Goal: Find specific page/section: Find specific page/section

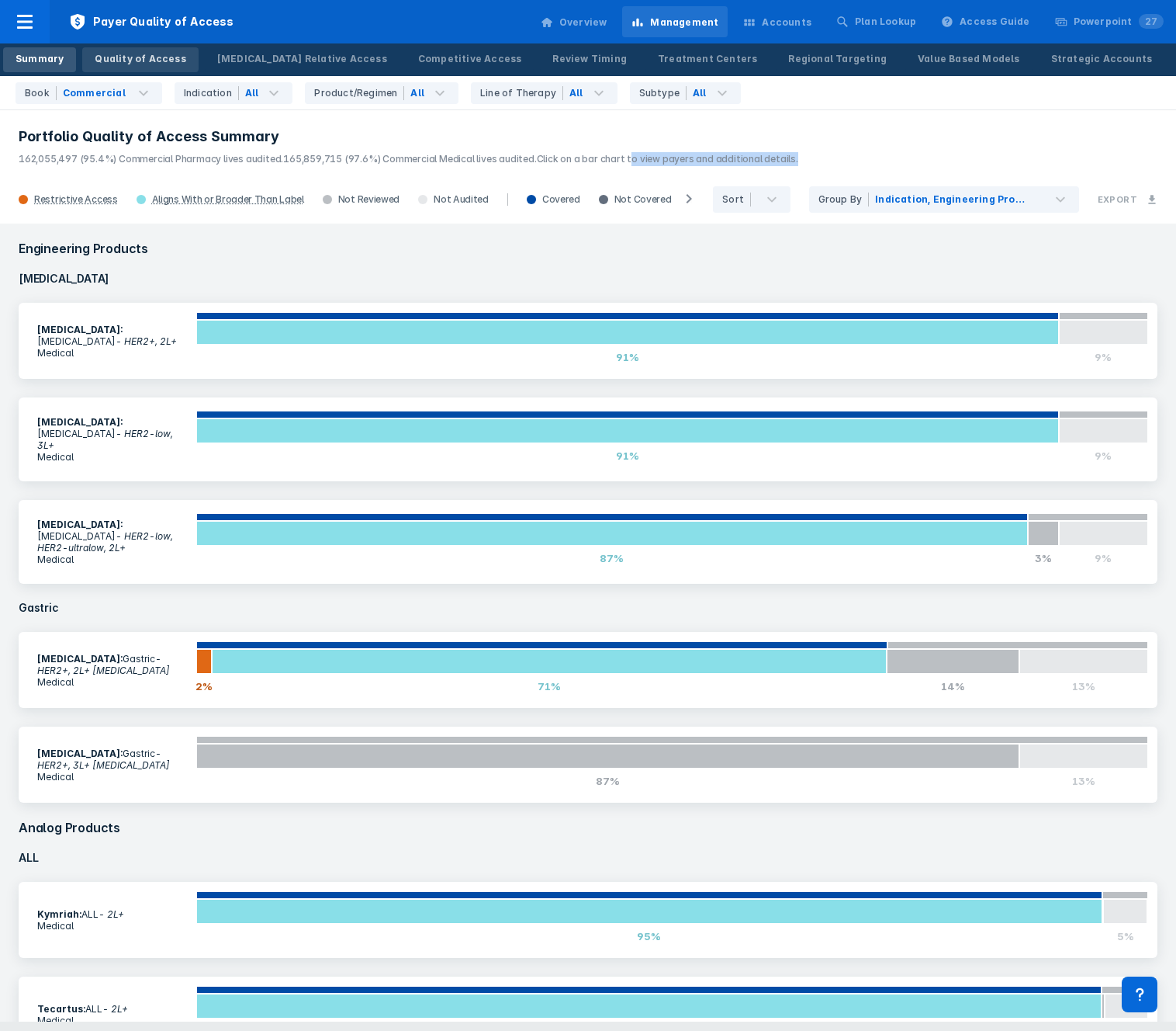
click at [115, 66] on link "Quality of Access" at bounding box center [140, 59] width 116 height 25
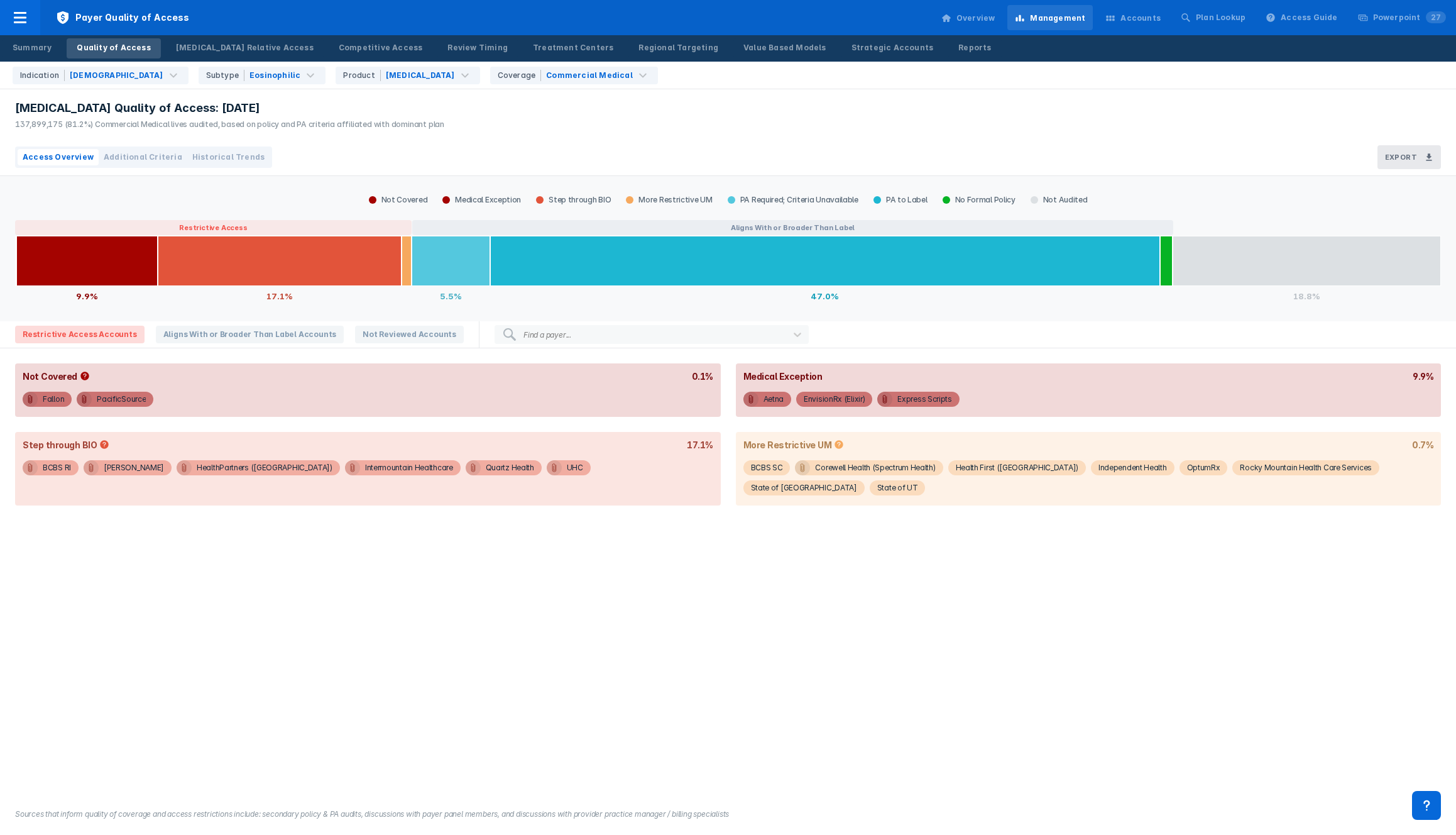
click at [375, 323] on div "Restrictive Access Accounts Aligns With or Broader Than Label Accounts Not Revi…" at bounding box center [239, 334] width 479 height 25
click at [369, 332] on span "Not Reviewed Accounts" at bounding box center [409, 334] width 109 height 17
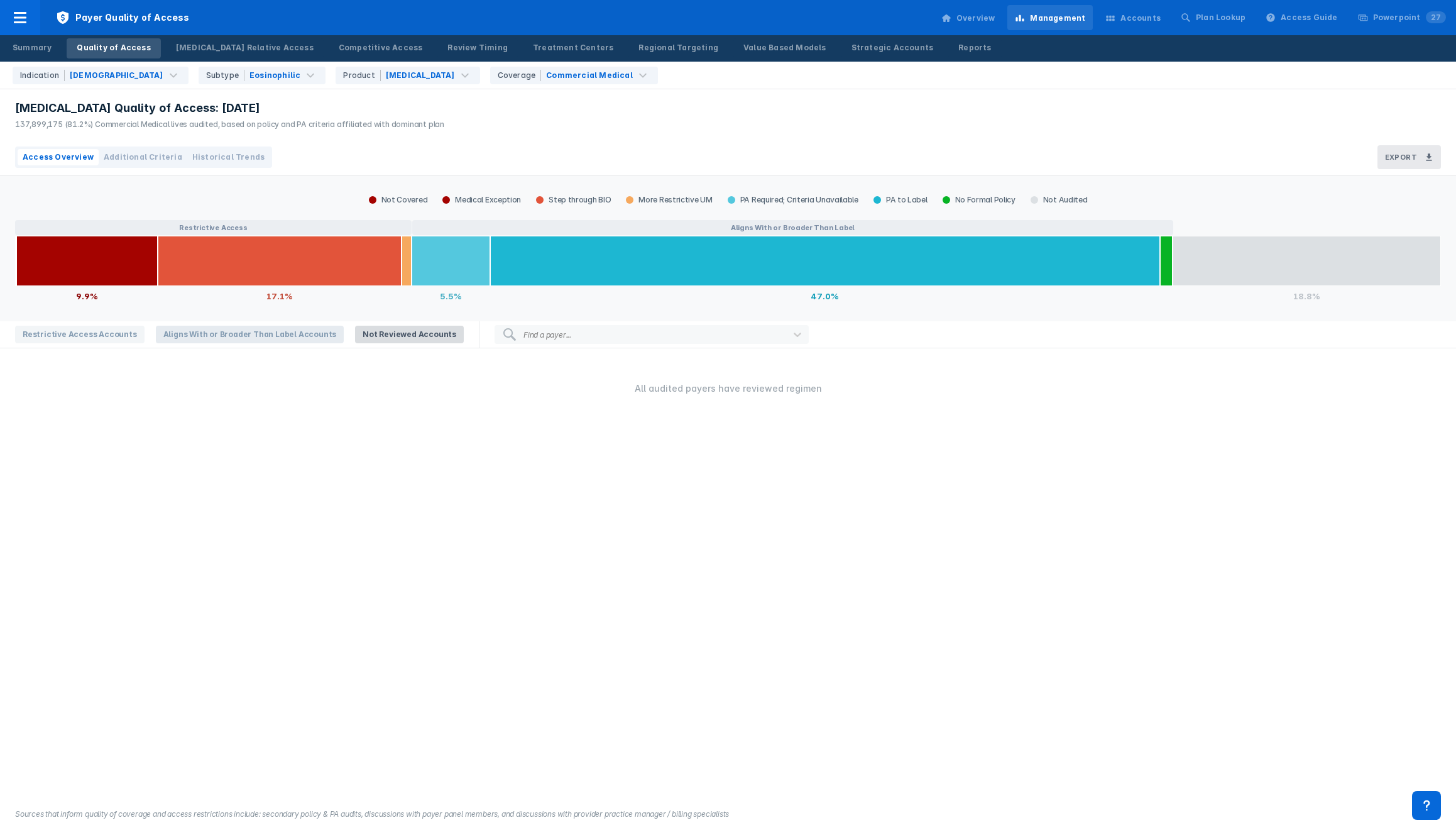
click at [266, 334] on span "Aligns With or Broader Than Label Accounts" at bounding box center [250, 334] width 188 height 17
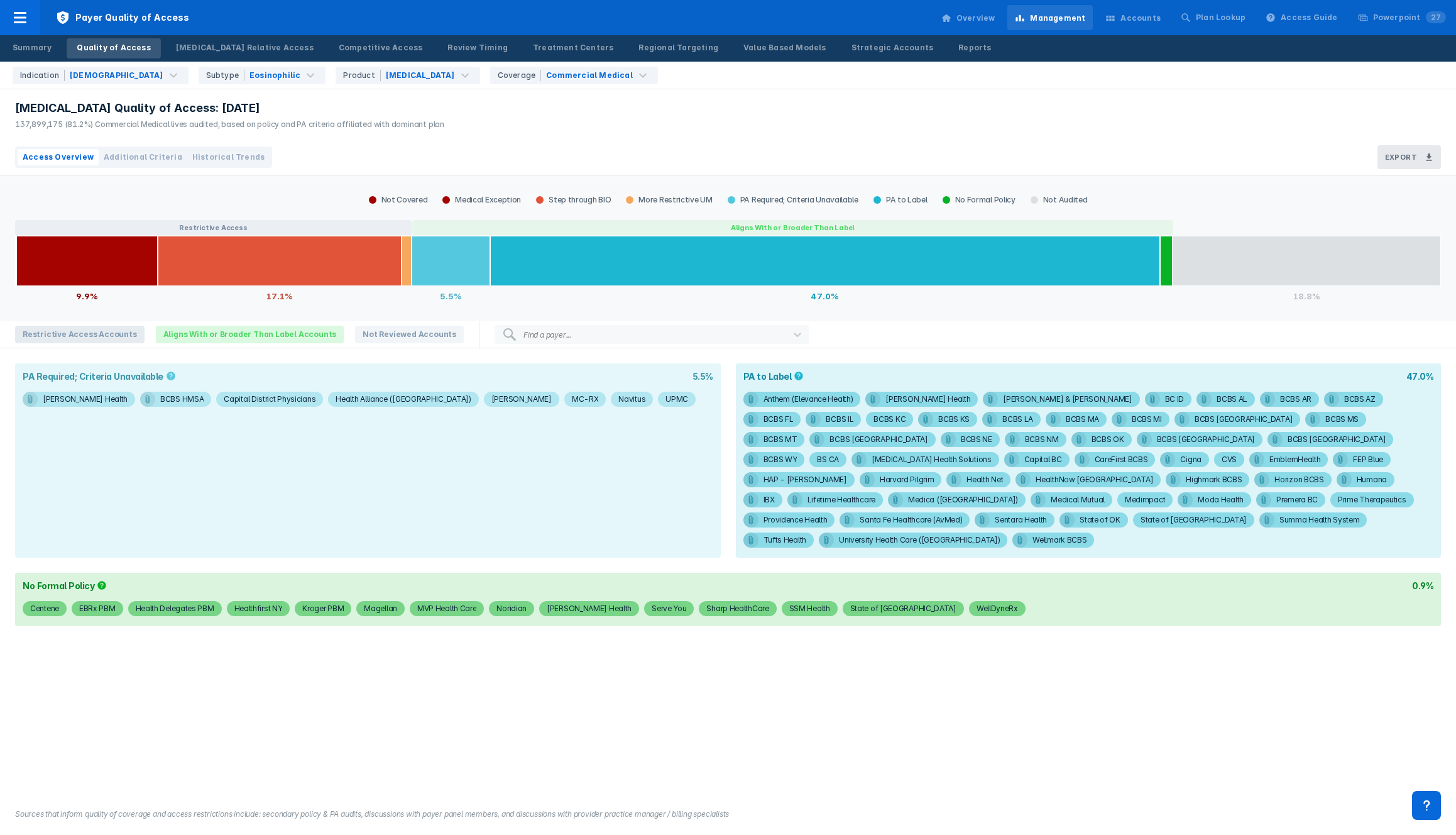
click at [72, 333] on span "Restrictive Access Accounts" at bounding box center [80, 334] width 129 height 17
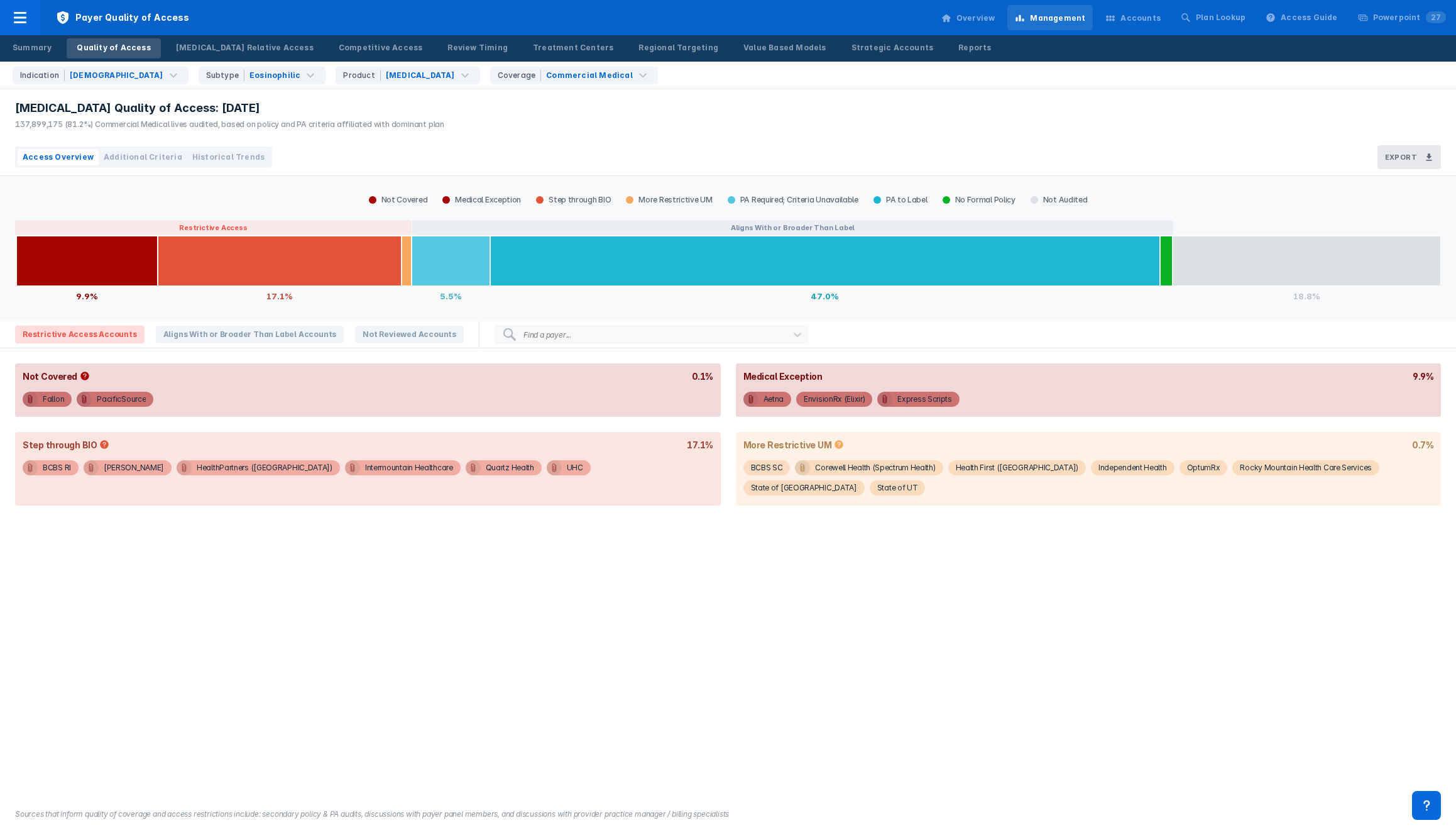
click at [135, 161] on span "Additional Criteria" at bounding box center [143, 157] width 79 height 11
